Goal: Task Accomplishment & Management: Manage account settings

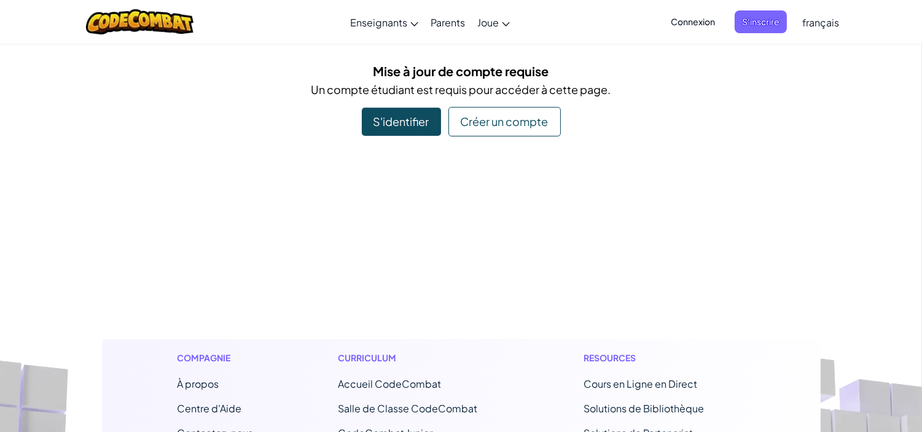
click at [690, 20] on span "Connexion" at bounding box center [692, 21] width 59 height 23
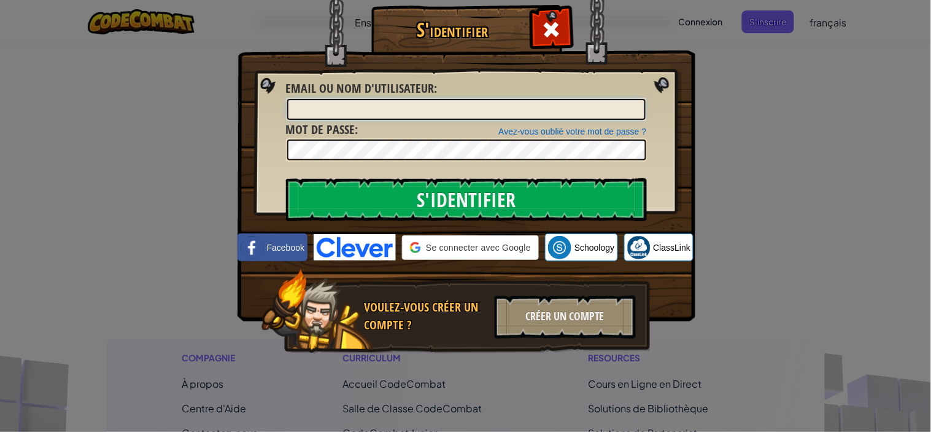
type input "yassineharrag1"
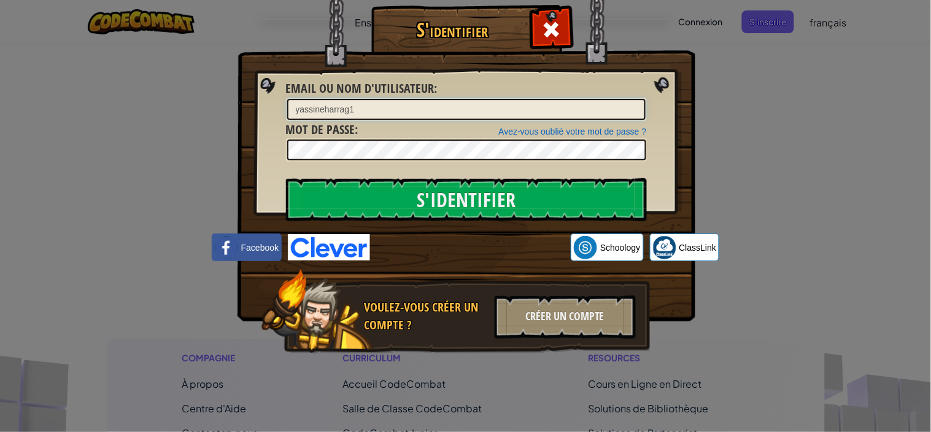
click at [386, 114] on input "yassineharrag1" at bounding box center [466, 109] width 359 height 21
type input "Bayaneji1"
click at [334, 177] on img at bounding box center [467, 142] width 458 height 357
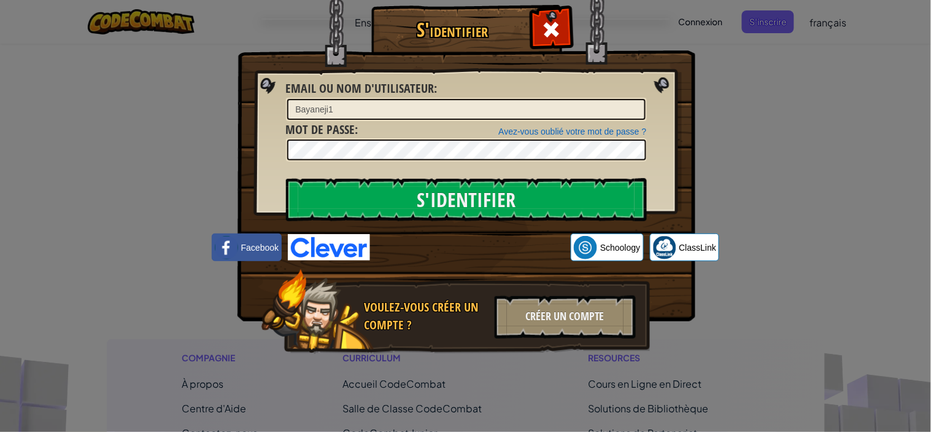
drag, startPoint x: 192, startPoint y: 336, endPoint x: 168, endPoint y: 359, distance: 33.4
click at [168, 359] on div "S'identifier Erreur inconnue Email ou nom d'utilisateur : Bayaneji1 Avez-vous o…" at bounding box center [465, 216] width 931 height 432
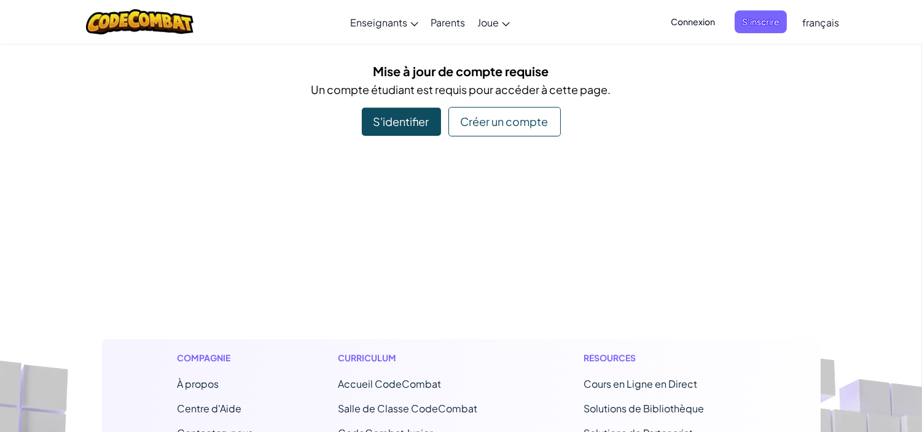
click at [680, 22] on span "Connexion" at bounding box center [692, 21] width 59 height 23
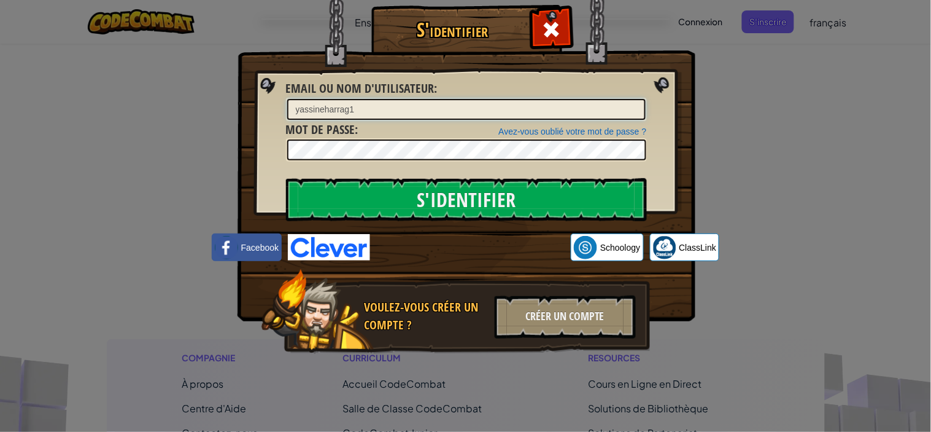
click at [381, 108] on input "yassineharrag1" at bounding box center [466, 109] width 359 height 21
type input "Bayaneji1"
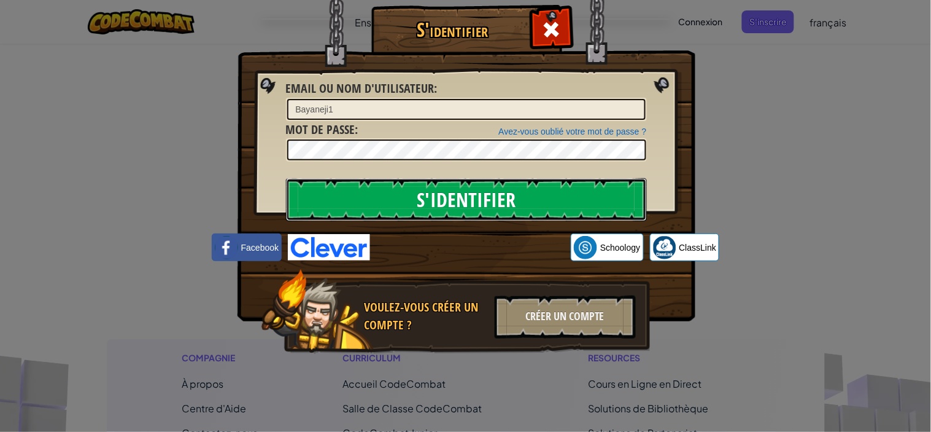
click at [332, 184] on input "S'identifier" at bounding box center [466, 199] width 361 height 43
